Goal: Task Accomplishment & Management: Complete application form

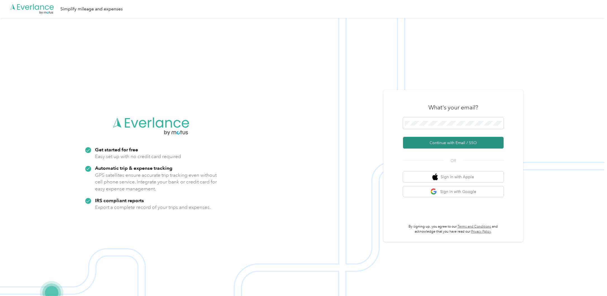
click at [448, 144] on button "Continue with Email / SSO" at bounding box center [453, 143] width 101 height 12
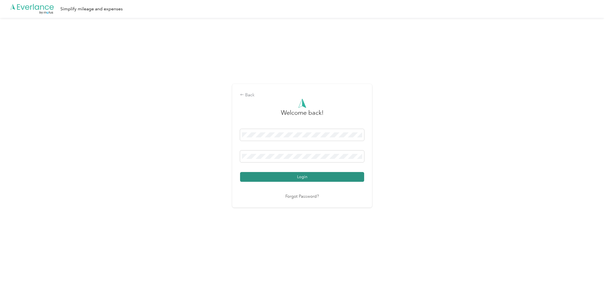
click at [276, 174] on button "Login" at bounding box center [302, 177] width 124 height 10
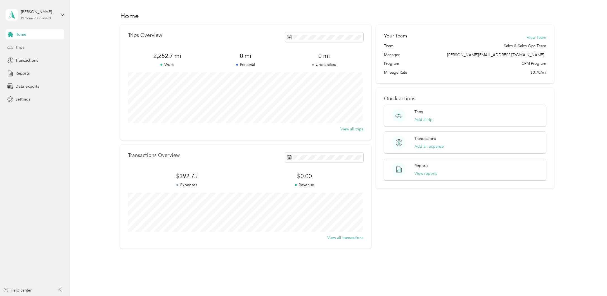
click at [17, 45] on span "Trips" at bounding box center [19, 47] width 9 height 6
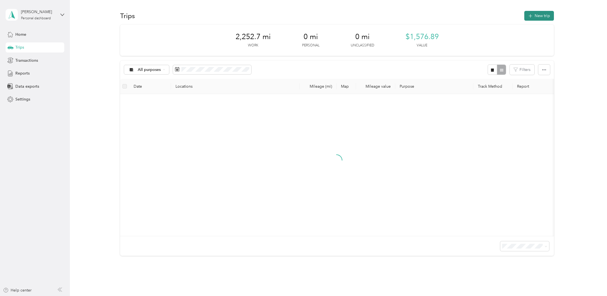
click at [530, 15] on icon "button" at bounding box center [530, 16] width 6 height 6
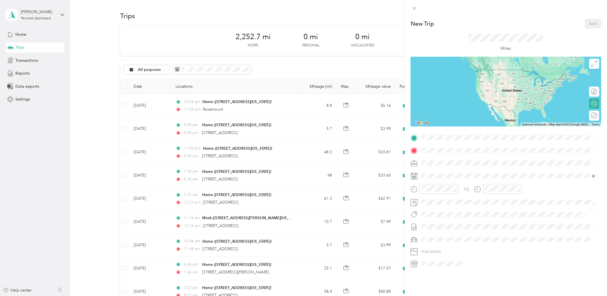
click at [437, 165] on span "[STREET_ADDRESS][US_STATE]" at bounding box center [460, 166] width 56 height 5
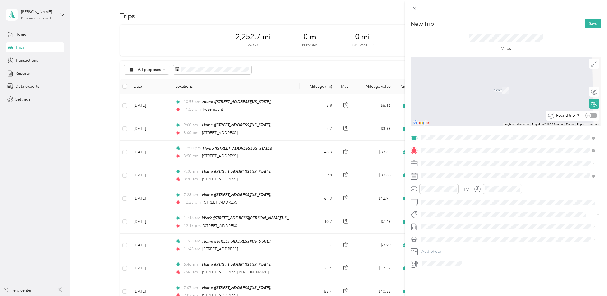
click at [588, 115] on div "Round trip" at bounding box center [575, 116] width 43 height 6
click at [446, 173] on span "[STREET_ADDRESS][PERSON_NAME][PERSON_NAME][US_STATE]" at bounding box center [491, 170] width 118 height 5
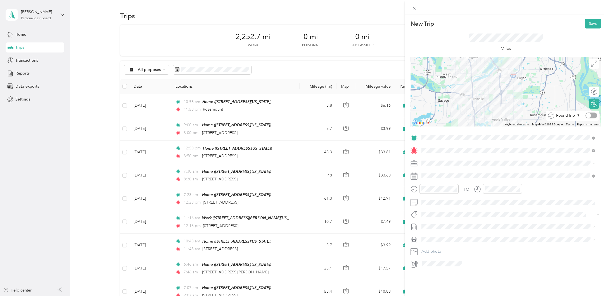
click at [590, 118] on div at bounding box center [591, 116] width 12 height 6
click at [427, 244] on div "10" at bounding box center [427, 246] width 13 height 8
click at [458, 200] on div "AM" at bounding box center [458, 201] width 13 height 8
click at [444, 207] on div "34" at bounding box center [443, 207] width 13 height 8
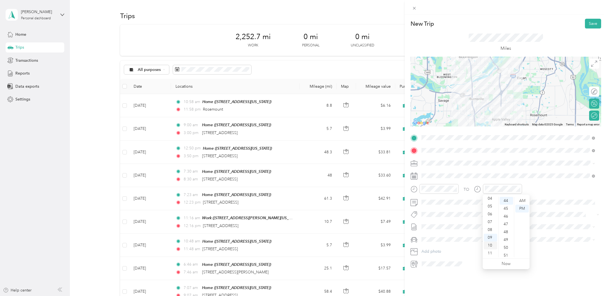
click at [490, 247] on div "10" at bounding box center [490, 246] width 13 height 8
click at [507, 246] on div "58" at bounding box center [506, 246] width 13 height 8
click at [522, 201] on div "AM" at bounding box center [521, 201] width 13 height 8
click at [566, 178] on span at bounding box center [510, 176] width 182 height 9
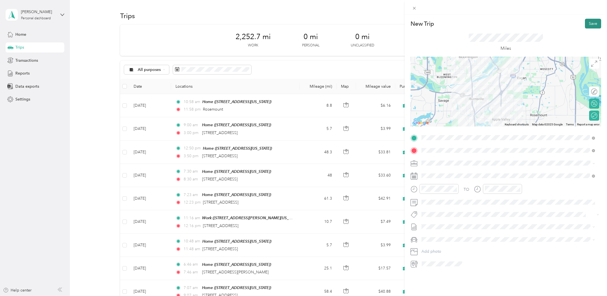
click at [585, 23] on button "Save" at bounding box center [593, 24] width 16 height 10
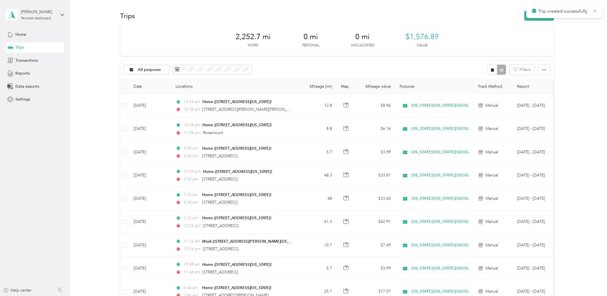
click at [595, 9] on icon at bounding box center [594, 10] width 4 height 5
click at [539, 15] on button "New trip" at bounding box center [539, 16] width 30 height 10
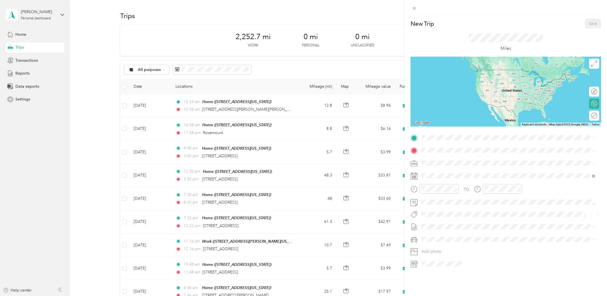
click at [442, 164] on span "[STREET_ADDRESS][US_STATE]" at bounding box center [460, 166] width 56 height 5
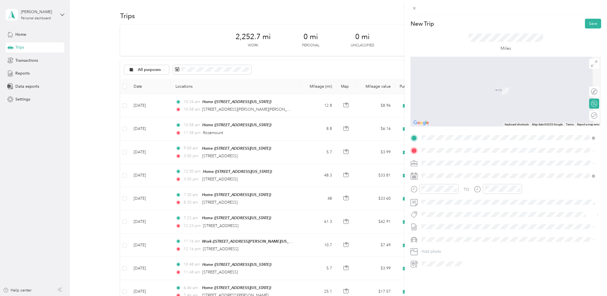
click at [558, 222] on ol "From your Favorite places Home [STREET_ADDRESS][US_STATE] TEAM Un Mundo [GEOGRA…" at bounding box center [507, 194] width 177 height 78
click at [590, 115] on div "Round trip" at bounding box center [586, 116] width 21 height 6
click at [452, 147] on span at bounding box center [510, 150] width 182 height 9
click at [445, 173] on span "[STREET_ADDRESS][US_STATE]" at bounding box center [460, 170] width 56 height 5
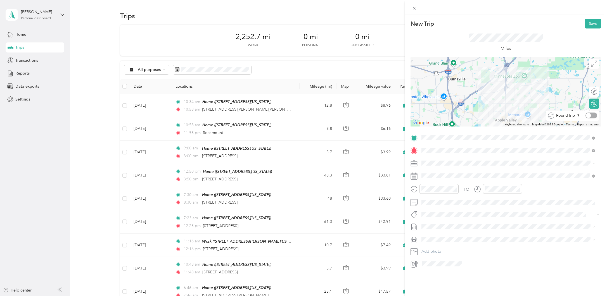
click at [589, 115] on div at bounding box center [591, 116] width 12 height 6
click at [426, 238] on div "09" at bounding box center [427, 238] width 13 height 8
click at [427, 238] on div "09" at bounding box center [427, 238] width 13 height 8
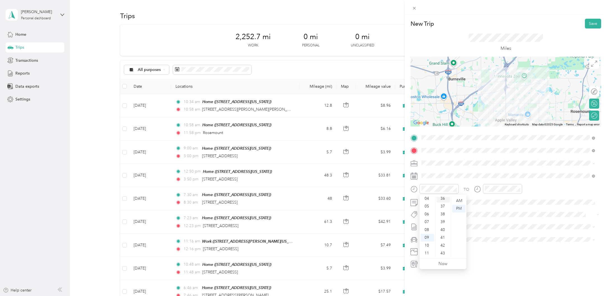
click at [445, 198] on div "36" at bounding box center [443, 199] width 13 height 8
click at [457, 200] on div "AM" at bounding box center [458, 201] width 13 height 8
click at [461, 201] on div "AM" at bounding box center [458, 201] width 13 height 8
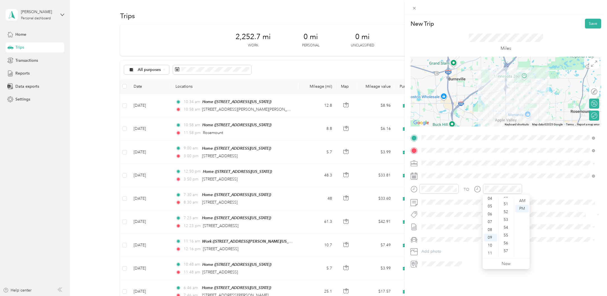
click at [506, 252] on div "57" at bounding box center [506, 251] width 13 height 8
click at [521, 200] on div "AM" at bounding box center [521, 201] width 13 height 8
click at [588, 22] on button "Save" at bounding box center [593, 24] width 16 height 10
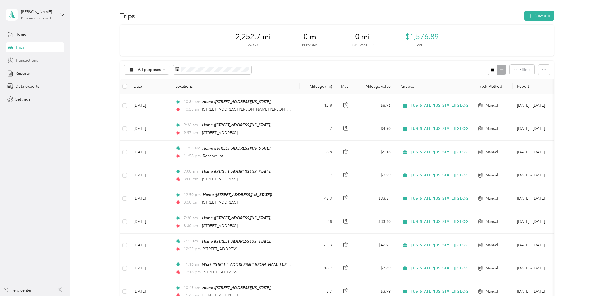
click at [23, 60] on span "Transactions" at bounding box center [26, 61] width 23 height 6
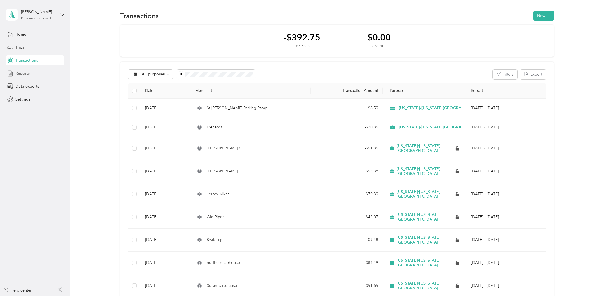
click at [27, 72] on span "Reports" at bounding box center [22, 73] width 14 height 6
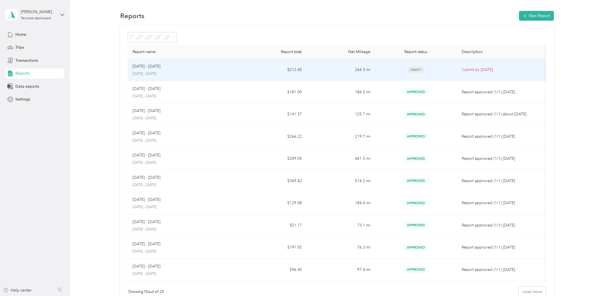
click at [415, 70] on span "Draft" at bounding box center [415, 70] width 17 height 6
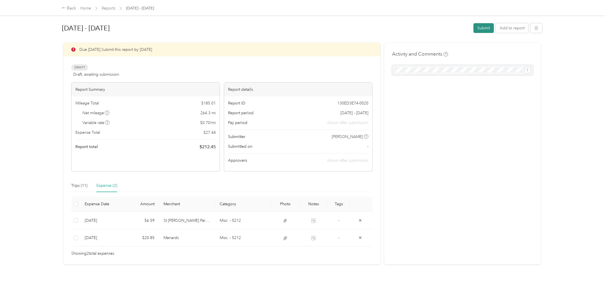
click at [480, 28] on button "Submit" at bounding box center [483, 28] width 20 height 10
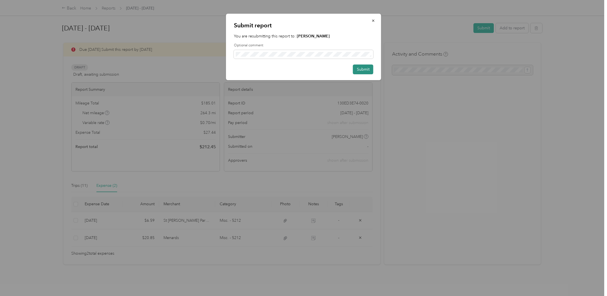
click at [365, 69] on button "Submit" at bounding box center [363, 70] width 20 height 10
